Goal: Task Accomplishment & Management: Complete application form

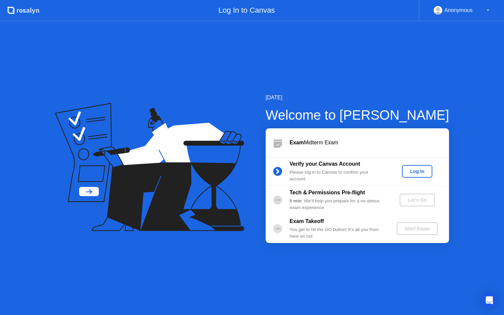
click at [410, 171] on div "Log In" at bounding box center [417, 171] width 25 height 5
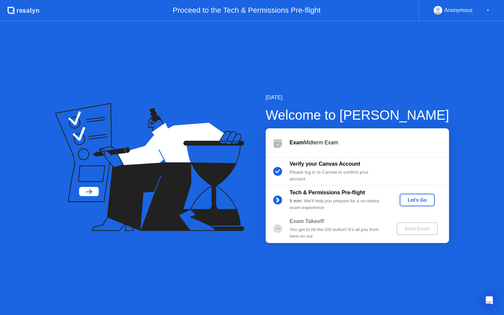
click at [414, 198] on div "Let's Go" at bounding box center [418, 200] width 30 height 5
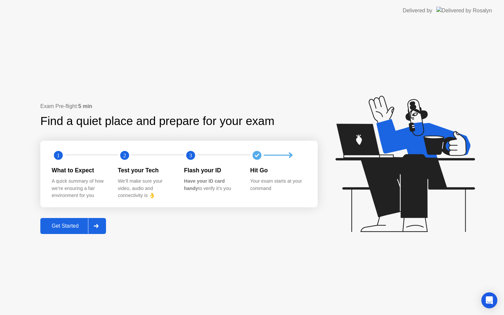
click at [66, 224] on div "Get Started" at bounding box center [65, 226] width 46 height 6
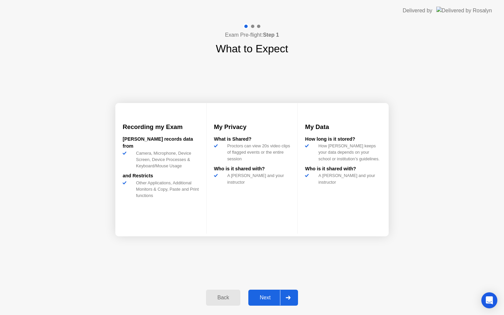
click at [269, 298] on div "Next" at bounding box center [266, 298] width 30 height 6
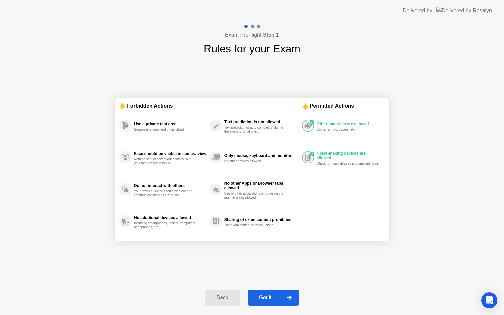
click at [269, 298] on div "Got it" at bounding box center [265, 298] width 31 height 6
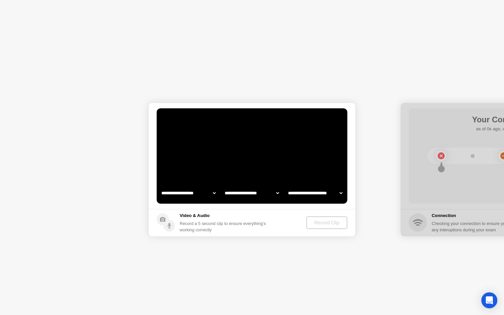
select select "**********"
select select "*******"
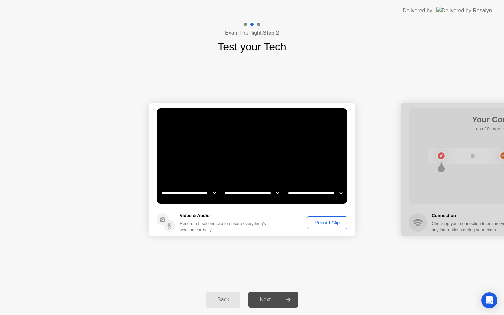
click at [325, 223] on div "Record Clip" at bounding box center [328, 222] width 36 height 5
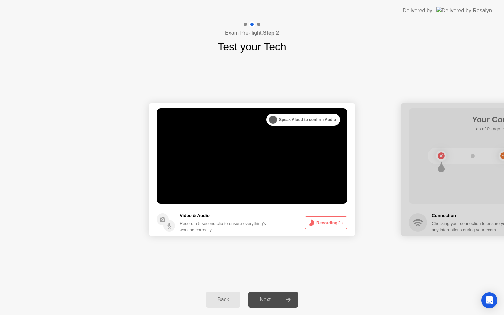
click at [325, 223] on button "Recording 2s" at bounding box center [326, 223] width 43 height 13
click at [325, 223] on button "Recording 1s" at bounding box center [326, 223] width 43 height 13
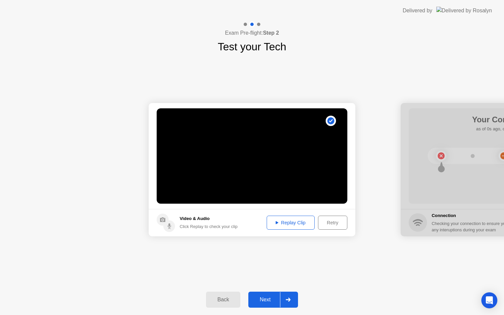
click at [283, 224] on div "Replay Clip" at bounding box center [290, 222] width 43 height 5
click at [268, 300] on div "Next" at bounding box center [266, 300] width 30 height 6
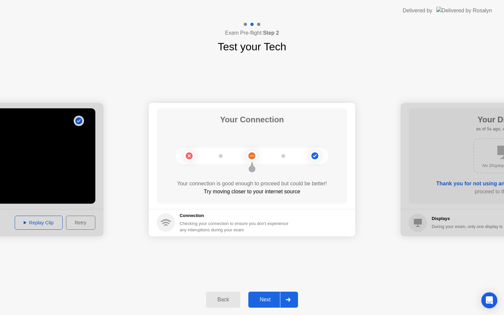
click at [268, 300] on div "Next" at bounding box center [266, 300] width 30 height 6
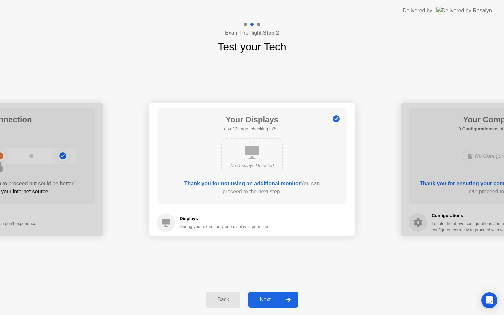
click at [268, 300] on div "Next" at bounding box center [266, 300] width 30 height 6
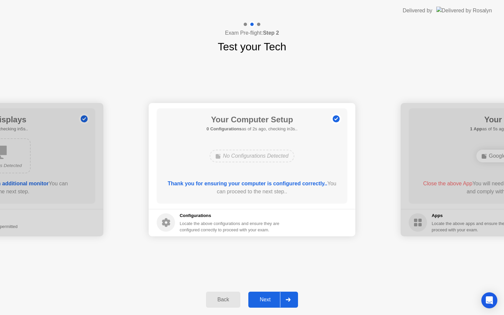
click at [268, 300] on div "Next" at bounding box center [266, 300] width 30 height 6
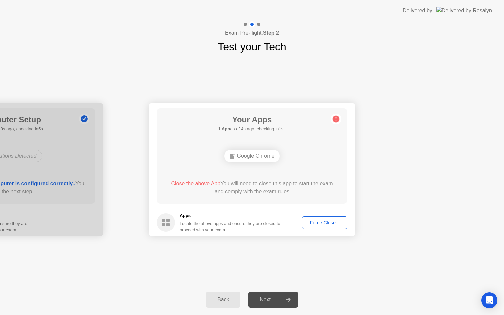
click at [315, 223] on div "Force Close..." at bounding box center [325, 222] width 41 height 5
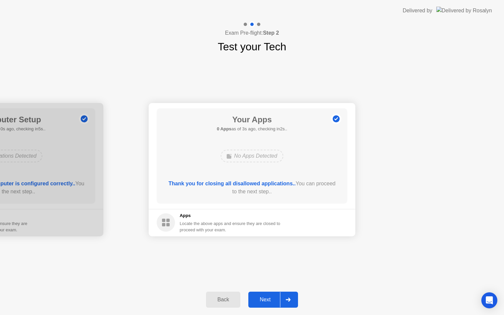
click at [266, 298] on div "Next" at bounding box center [266, 300] width 30 height 6
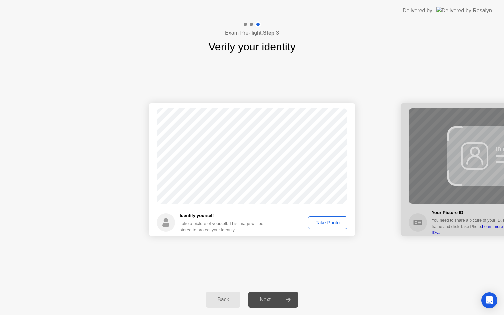
click at [324, 224] on div "Take Photo" at bounding box center [328, 222] width 35 height 5
click at [266, 302] on div "Next" at bounding box center [266, 300] width 30 height 6
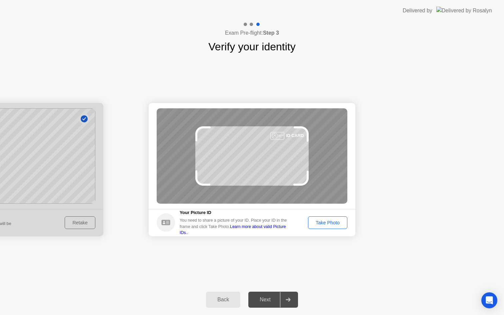
click at [326, 221] on div "Take Photo" at bounding box center [328, 222] width 35 height 5
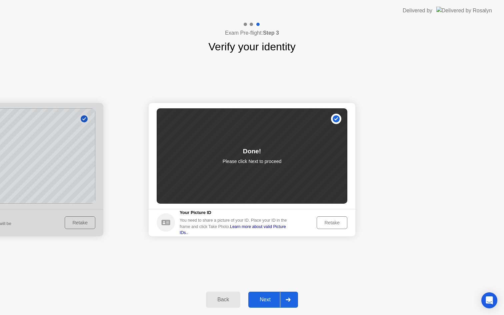
click at [267, 300] on div "Next" at bounding box center [266, 300] width 30 height 6
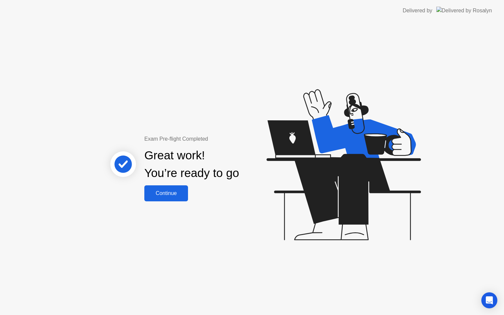
click at [164, 194] on div "Continue" at bounding box center [166, 193] width 40 height 6
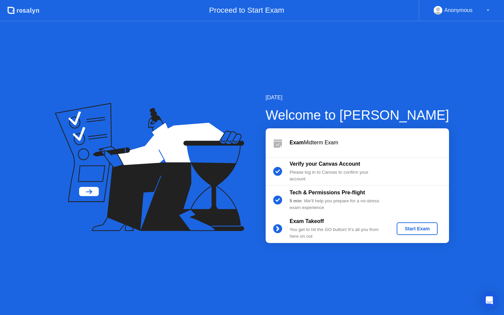
click at [417, 231] on div "Start Exam" at bounding box center [418, 228] width 36 height 5
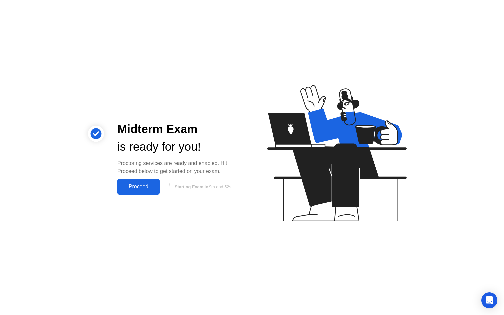
click at [141, 185] on div "Proceed" at bounding box center [138, 187] width 38 height 6
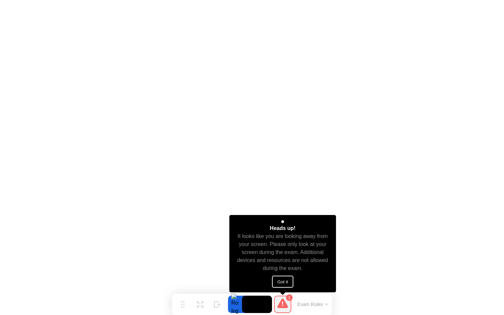
click at [281, 284] on button "Got it" at bounding box center [282, 282] width 21 height 12
